Goal: Check status

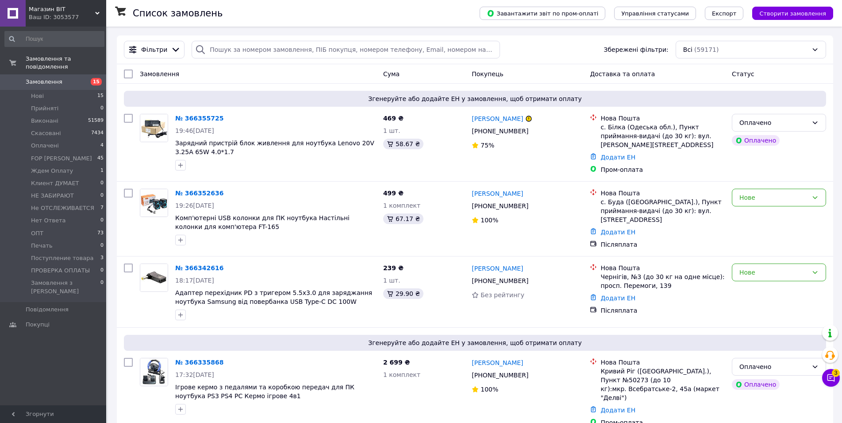
click at [61, 15] on div "Ваш ID: 3053577" at bounding box center [67, 17] width 77 height 8
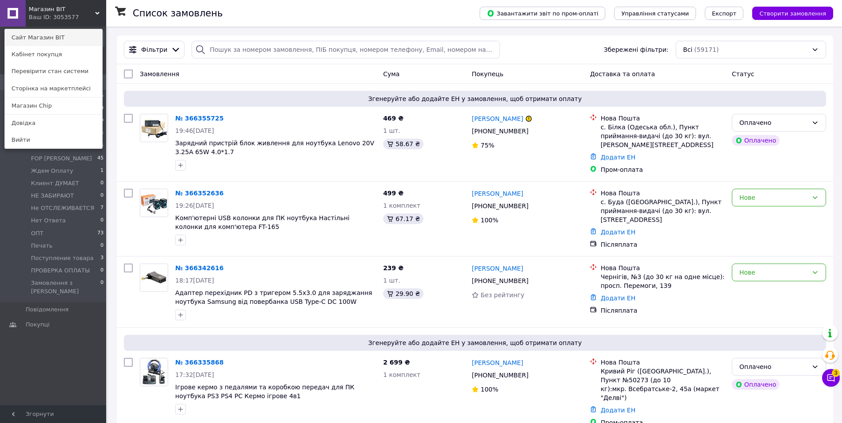
click at [60, 35] on link "Сайт Магазин BIT" at bounding box center [53, 37] width 97 height 17
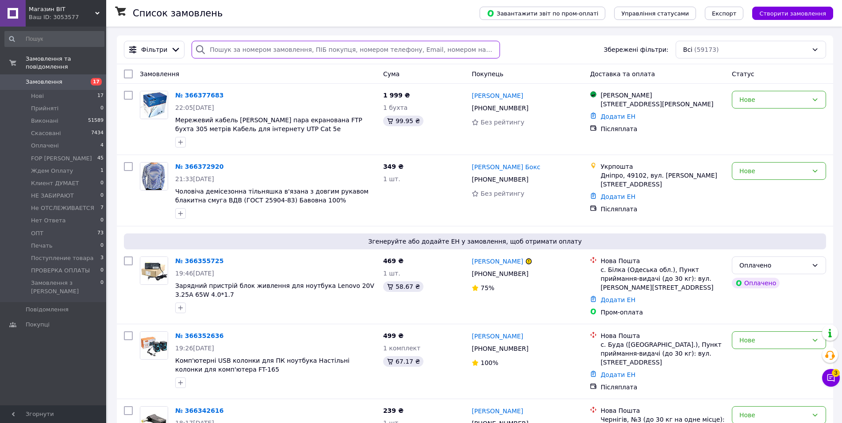
click at [290, 55] on input "search" at bounding box center [346, 50] width 308 height 18
paste input "+380683557114"
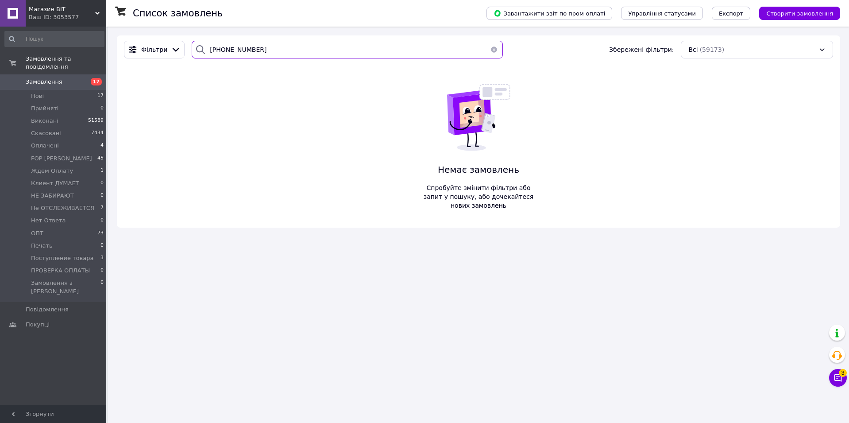
type input "+380683557114"
click at [73, 204] on span "Не ОТСЛЕЖИВАЕТСЯ" at bounding box center [62, 208] width 63 height 8
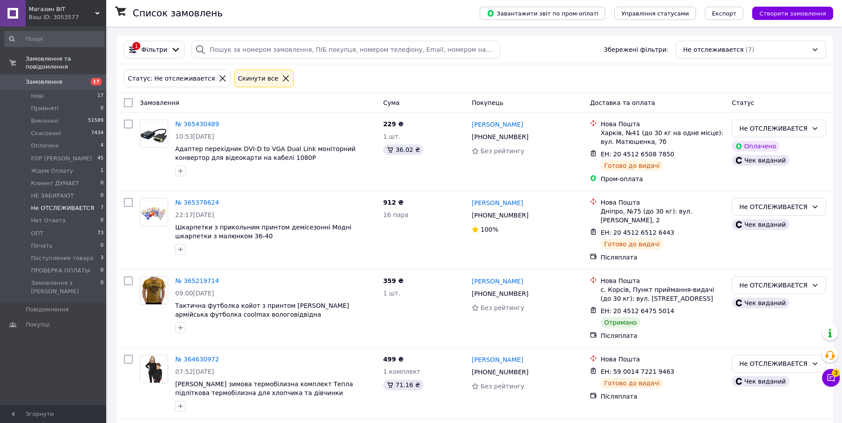
click at [52, 204] on span "Не ОТСЛЕЖИВАЕТСЯ" at bounding box center [62, 208] width 63 height 8
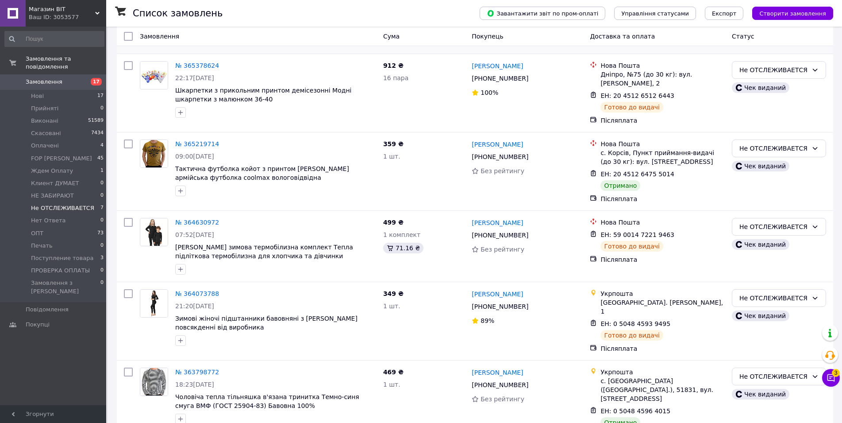
scroll to position [177, 0]
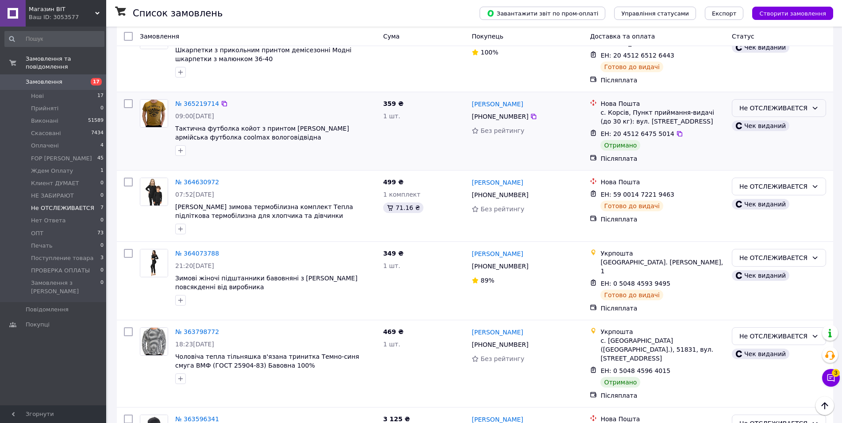
click at [809, 103] on div "Не ОТСЛЕЖИВАЕТСЯ" at bounding box center [779, 108] width 94 height 18
click at [787, 147] on li "Виконано" at bounding box center [779, 143] width 93 height 16
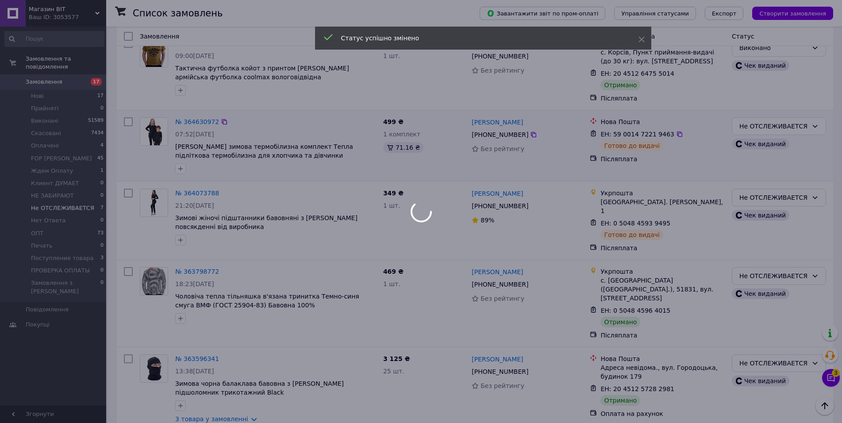
scroll to position [238, 0]
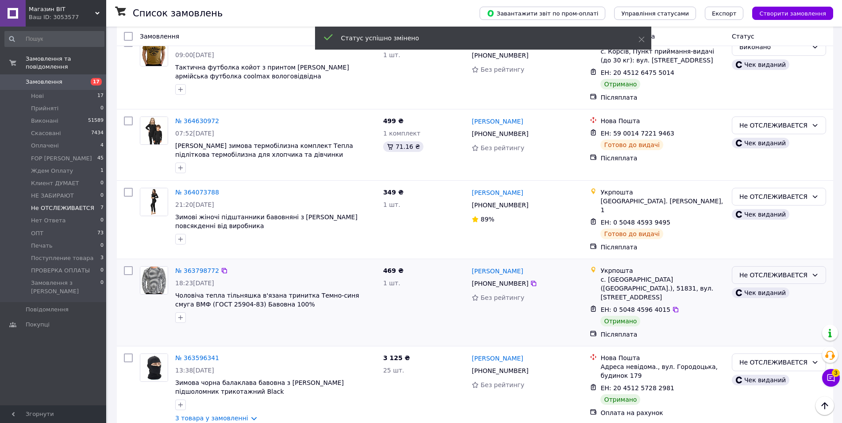
click at [781, 271] on div "Не ОТСЛЕЖИВАЕТСЯ" at bounding box center [774, 275] width 69 height 10
click at [778, 303] on li "Виконано" at bounding box center [779, 303] width 93 height 16
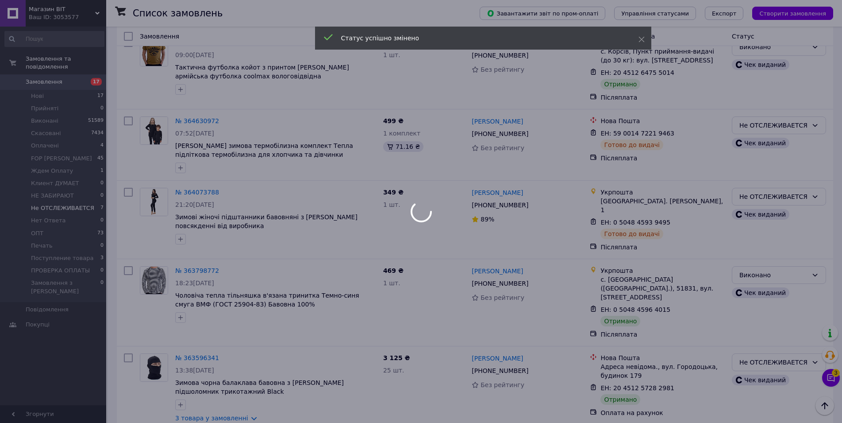
click at [763, 346] on div at bounding box center [421, 211] width 842 height 423
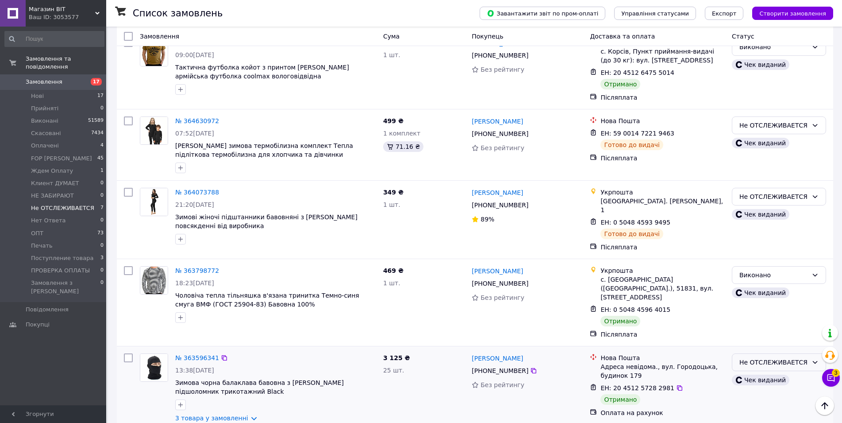
click at [757, 357] on div "Не ОТСЛЕЖИВАЕТСЯ" at bounding box center [774, 362] width 69 height 10
click at [559, 319] on div "Тетяна Білоус +380 96 281 65 92 Без рейтингу" at bounding box center [527, 303] width 118 height 80
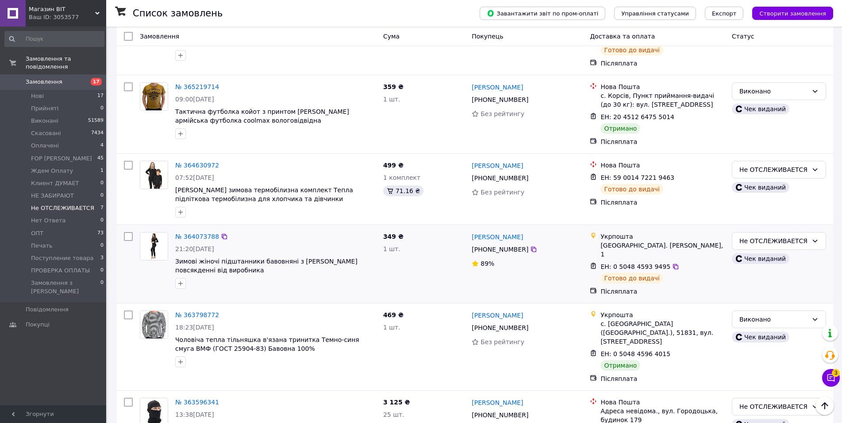
click at [758, 231] on div "Не ОТСЛЕЖИВАЕТСЯ Чек виданий" at bounding box center [779, 263] width 101 height 71
click at [756, 237] on div "Не ОТСЛЕЖИВАЕТСЯ" at bounding box center [774, 241] width 69 height 10
click at [788, 282] on li "НЕ ЗАБИРАЮТ" at bounding box center [779, 283] width 93 height 16
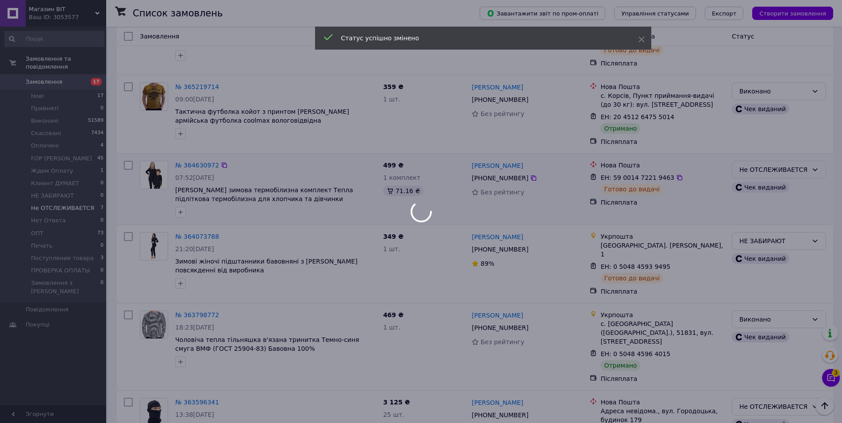
click at [769, 174] on body "Магазин BIT Ваш ID: 3053577 Сайт Магазин BIT Кабінет покупця Перевірити стан си…" at bounding box center [421, 144] width 842 height 676
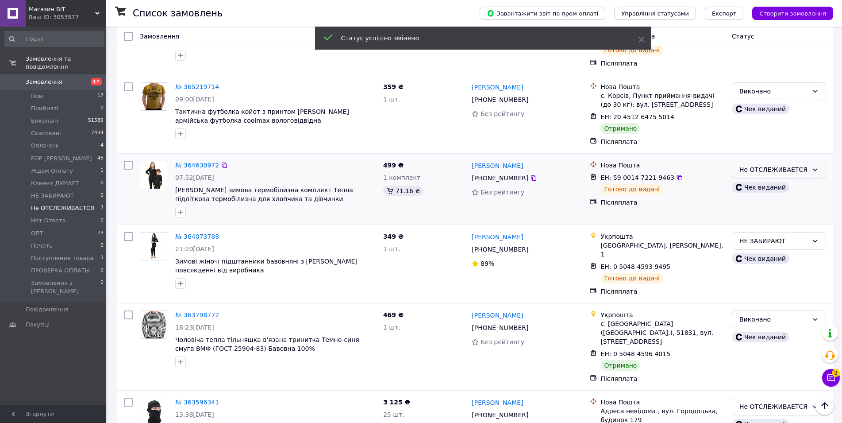
click at [796, 168] on div "Не ОТСЛЕЖИВАЕТСЯ" at bounding box center [774, 170] width 69 height 10
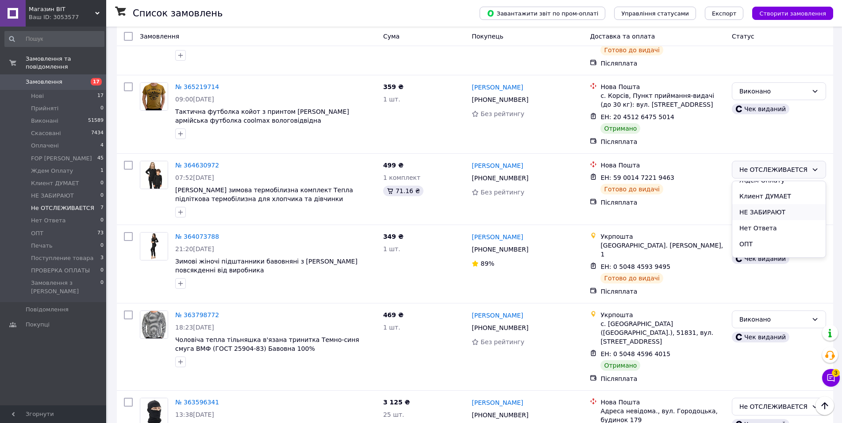
click at [784, 215] on li "НЕ ЗАБИРАЮТ" at bounding box center [779, 212] width 93 height 16
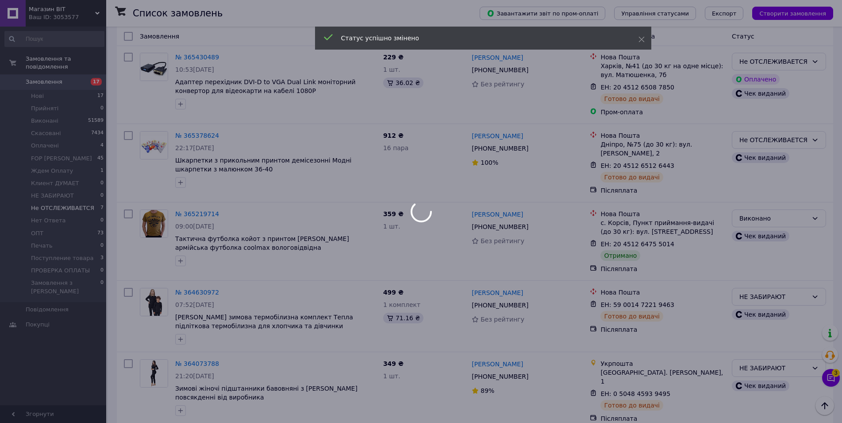
scroll to position [17, 0]
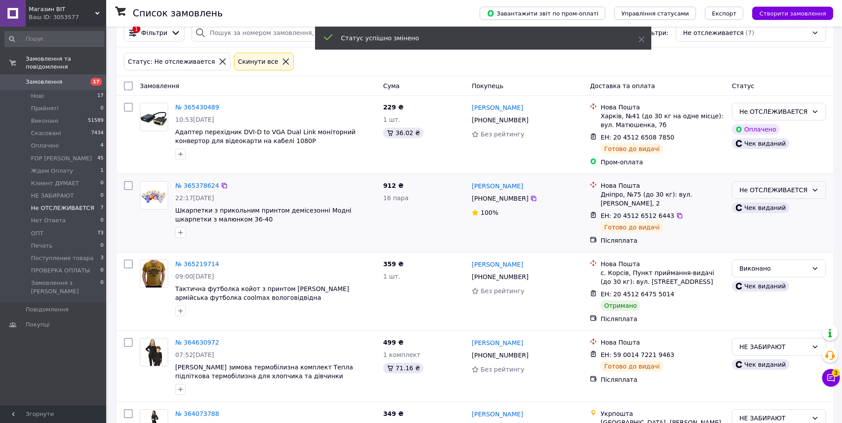
click at [769, 192] on div "Не ОТСЛЕЖИВАЕТСЯ" at bounding box center [774, 190] width 69 height 10
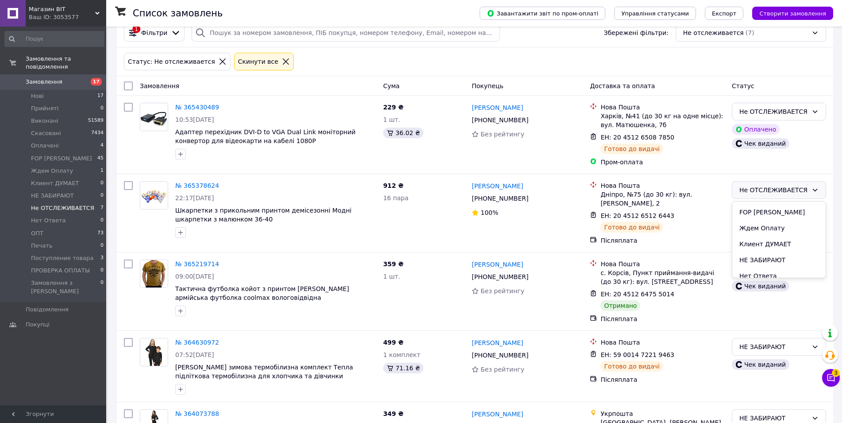
scroll to position [89, 0]
click at [766, 233] on li "НЕ ЗАБИРАЮТ" at bounding box center [779, 232] width 93 height 16
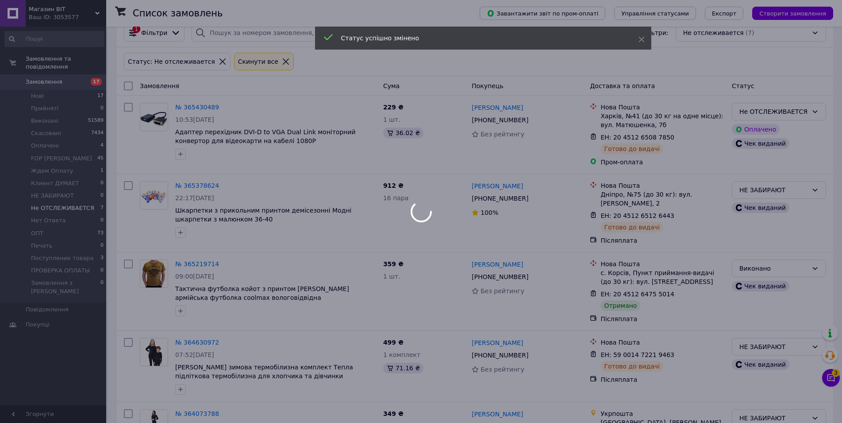
click at [795, 113] on div at bounding box center [421, 211] width 842 height 423
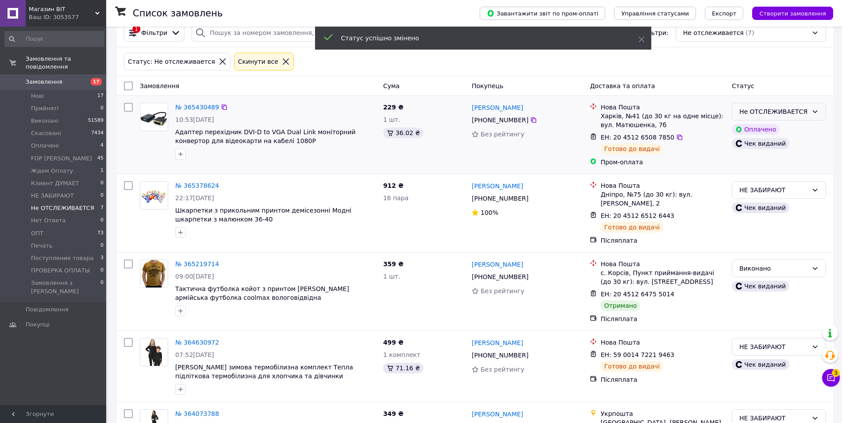
click at [788, 115] on div "Не ОТСЛЕЖИВАЕТСЯ" at bounding box center [774, 112] width 69 height 10
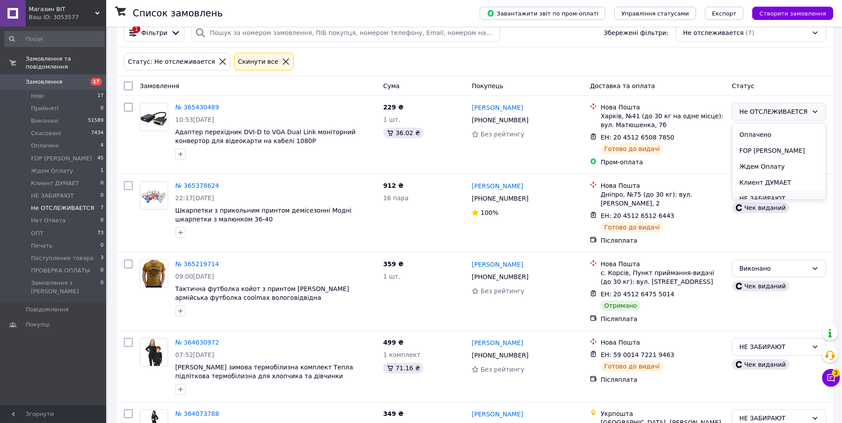
click at [776, 192] on li "НЕ ЗАБИРАЮТ" at bounding box center [779, 198] width 93 height 16
